Goal: Navigation & Orientation: Find specific page/section

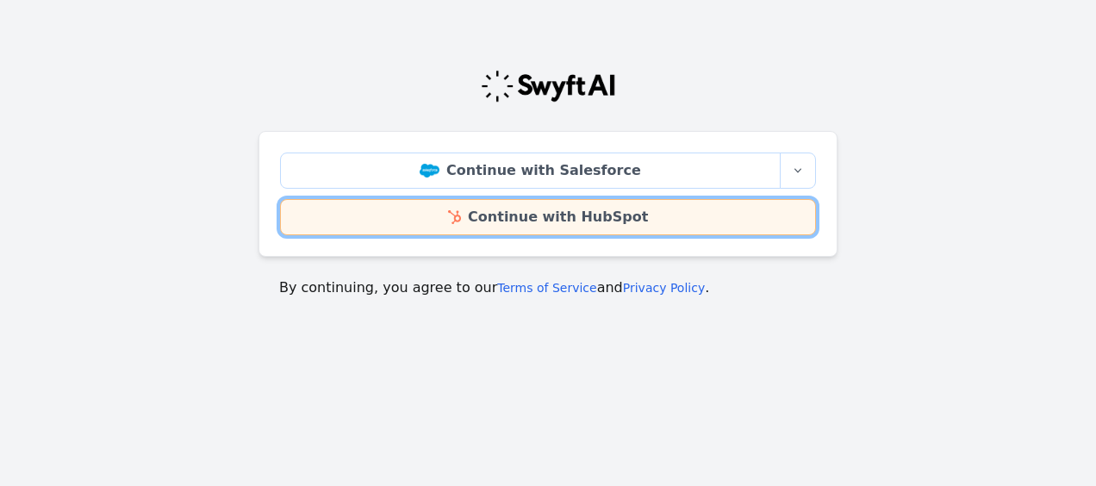
drag, startPoint x: 0, startPoint y: 0, endPoint x: 668, endPoint y: 227, distance: 705.4
click at [668, 227] on link "Continue with HubSpot" at bounding box center [548, 217] width 536 height 36
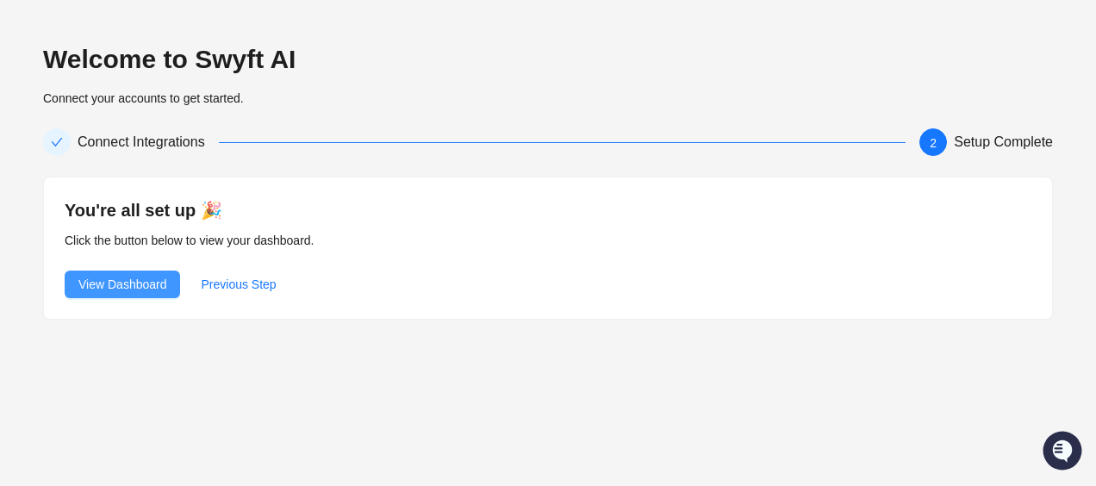
click at [131, 274] on button "View Dashboard" at bounding box center [122, 285] width 115 height 28
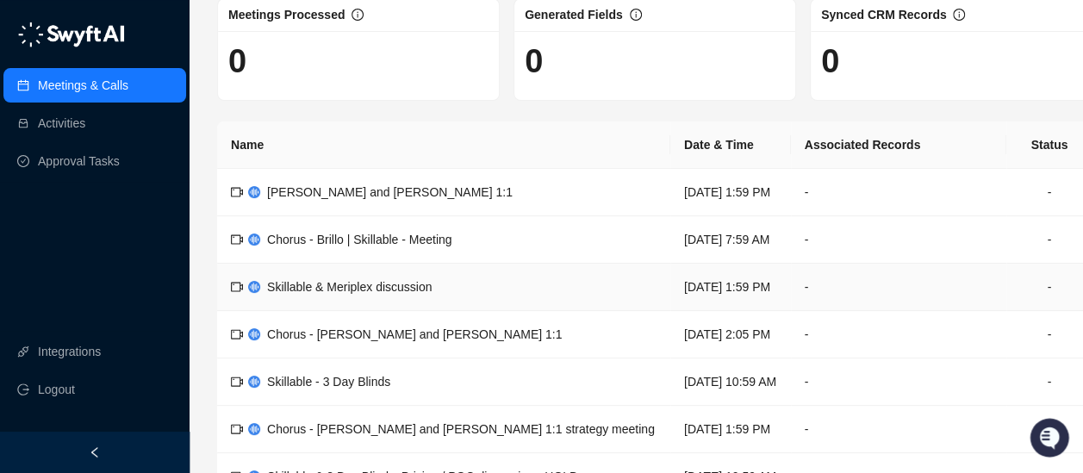
scroll to position [95, 0]
